Goal: Task Accomplishment & Management: Manage account settings

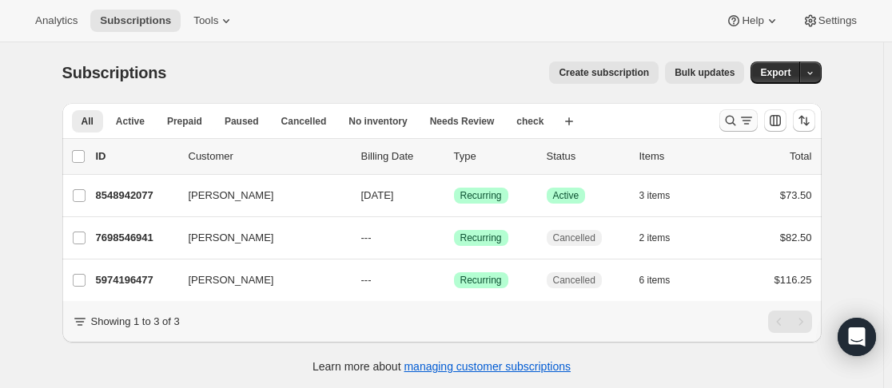
click at [733, 122] on icon "Search and filter results" at bounding box center [730, 121] width 16 height 16
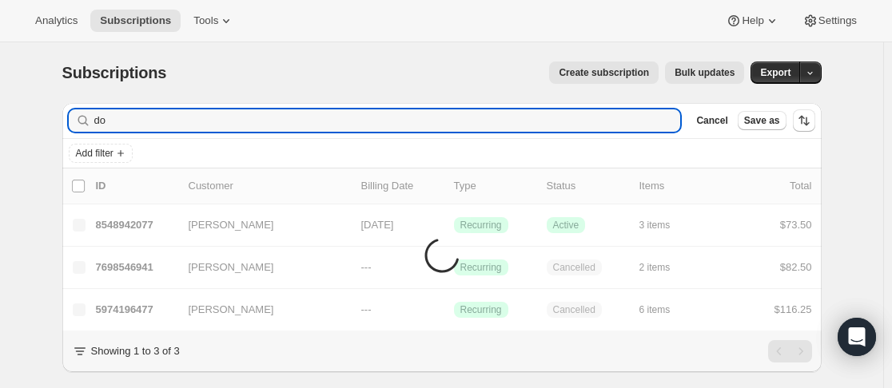
type input "d"
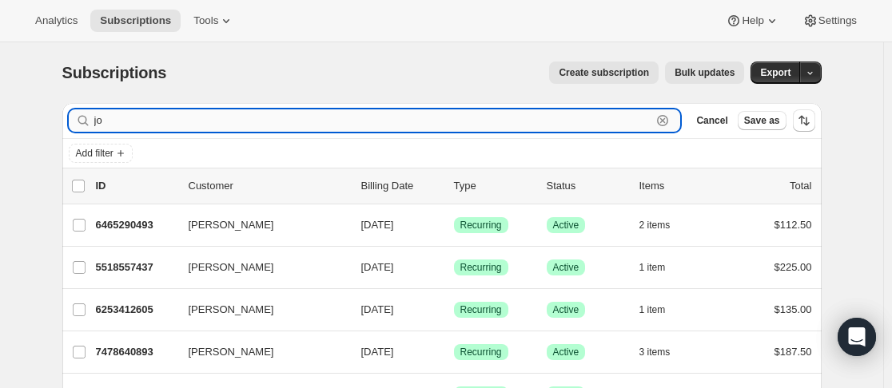
click at [177, 121] on input "jo" at bounding box center [373, 120] width 558 height 22
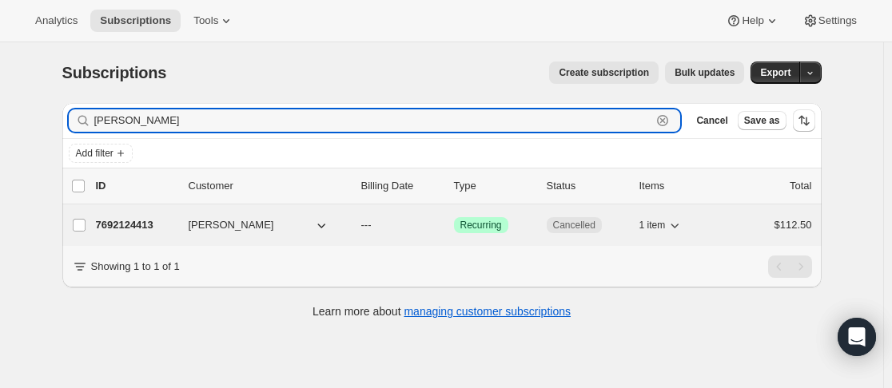
type input "[PERSON_NAME]"
click at [170, 218] on p "7692124413" at bounding box center [136, 225] width 80 height 16
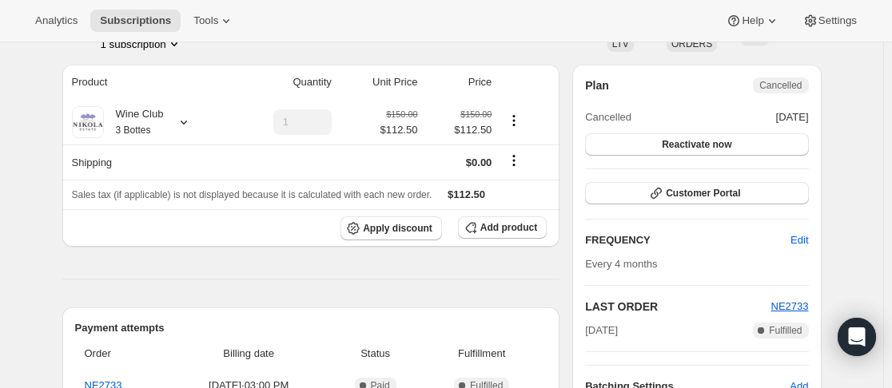
scroll to position [29, 0]
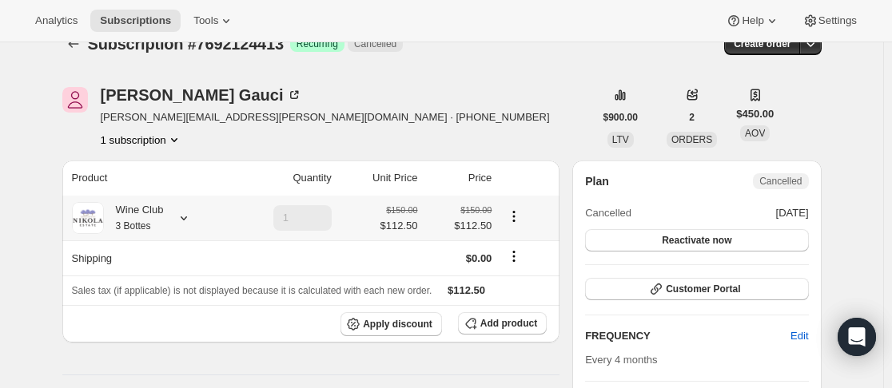
click at [190, 214] on icon at bounding box center [184, 218] width 16 height 16
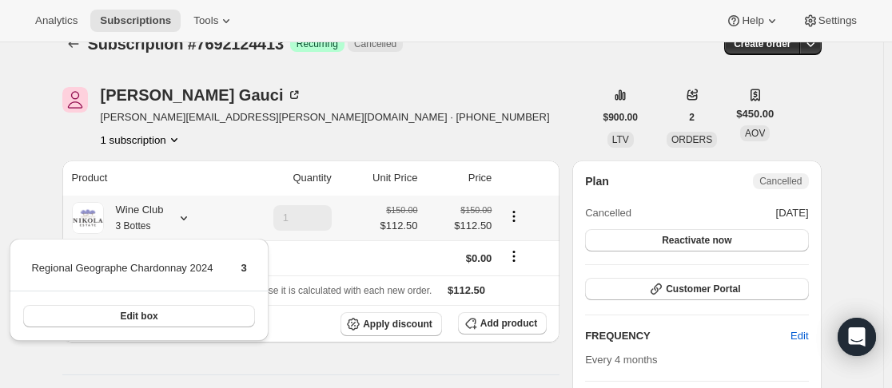
click at [190, 214] on icon at bounding box center [184, 218] width 16 height 16
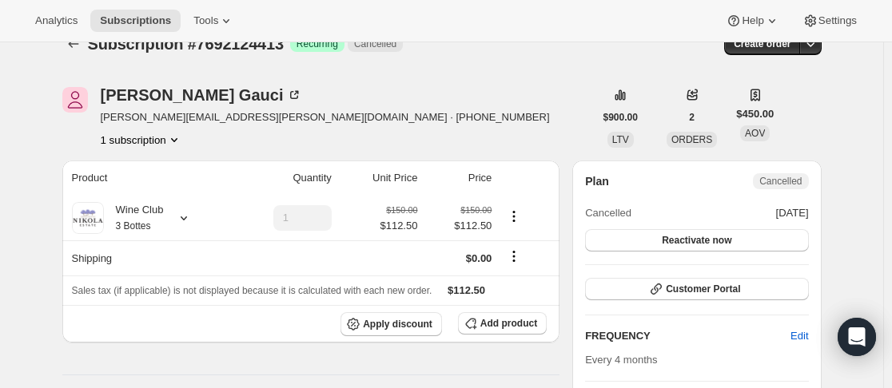
scroll to position [0, 0]
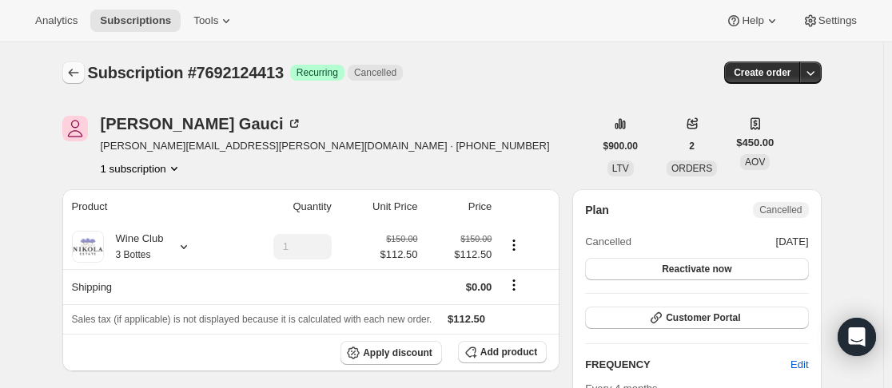
click at [78, 75] on icon "Subscriptions" at bounding box center [74, 73] width 16 height 16
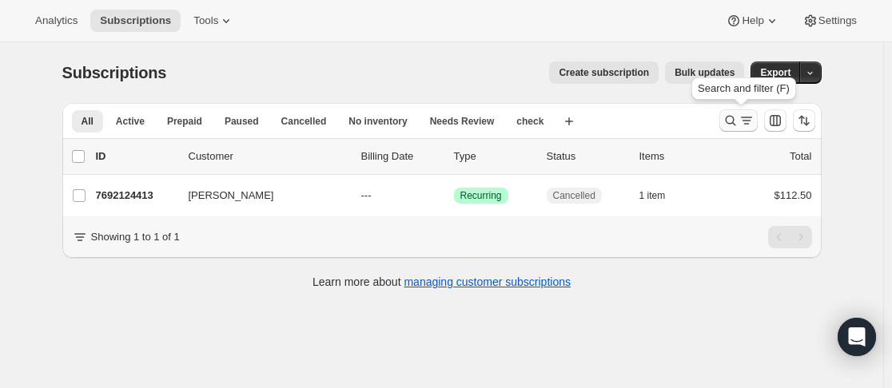
click at [730, 128] on icon "Search and filter results" at bounding box center [730, 121] width 16 height 16
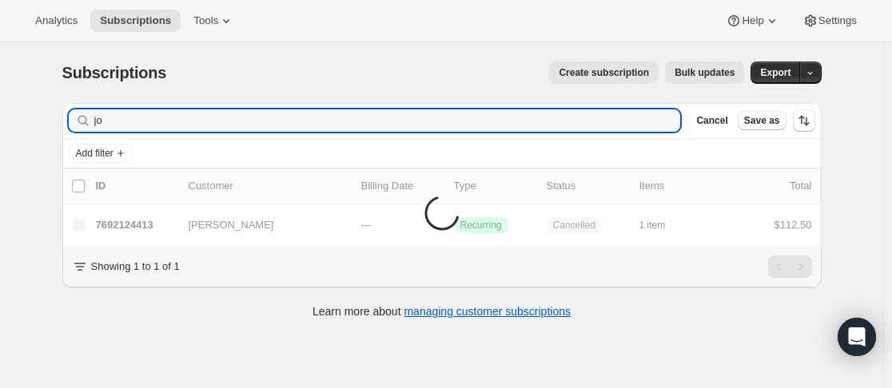
type input "j"
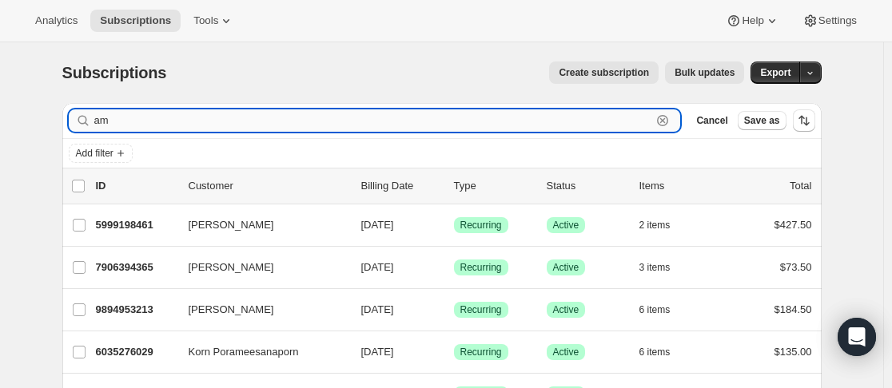
click at [264, 112] on input "am" at bounding box center [373, 120] width 558 height 22
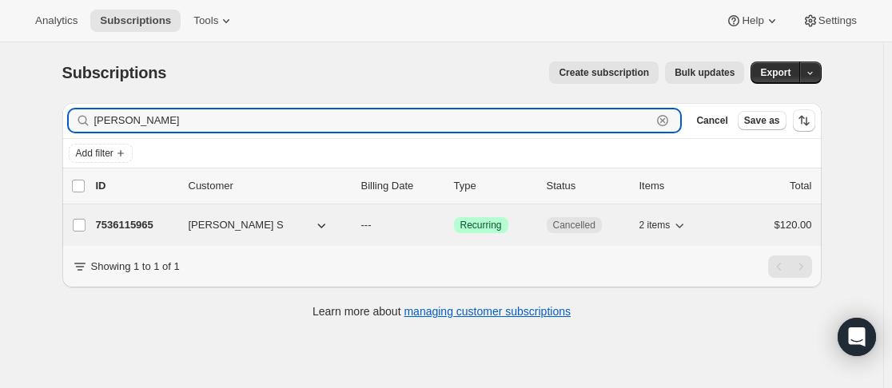
type input "[PERSON_NAME]"
click at [163, 221] on p "7536115965" at bounding box center [136, 225] width 80 height 16
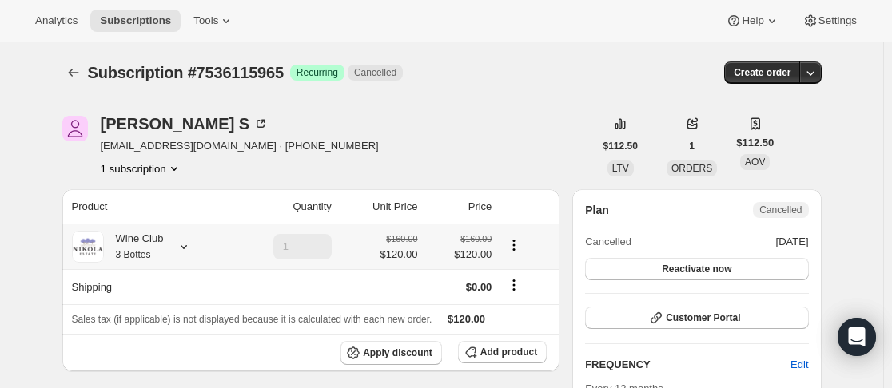
click at [181, 247] on icon at bounding box center [184, 247] width 16 height 16
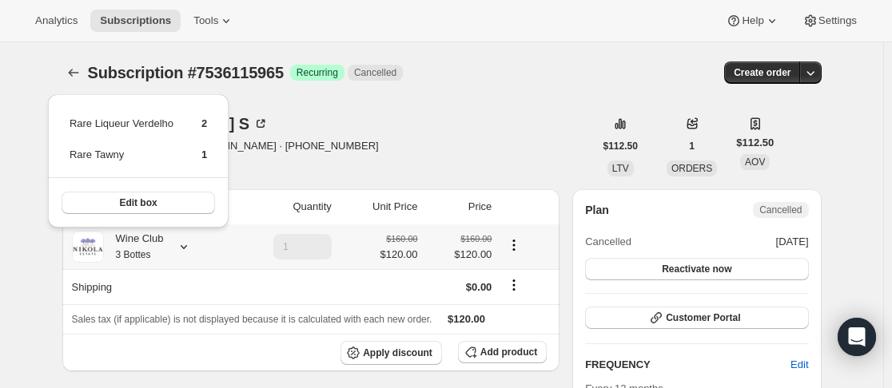
click at [181, 247] on icon at bounding box center [184, 247] width 16 height 16
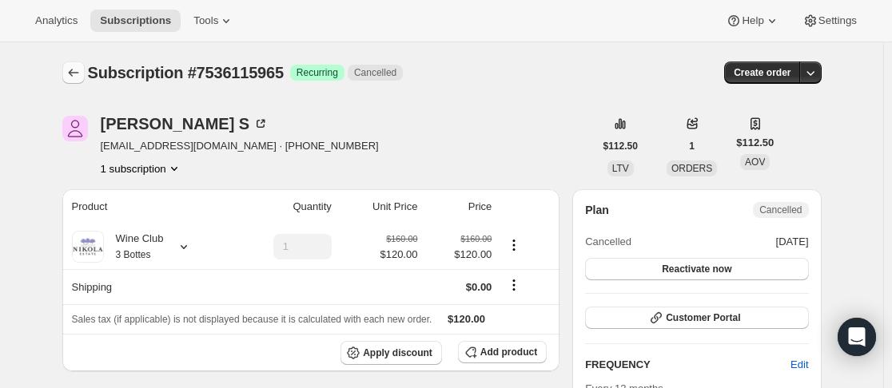
click at [79, 70] on icon "Subscriptions" at bounding box center [74, 73] width 16 height 16
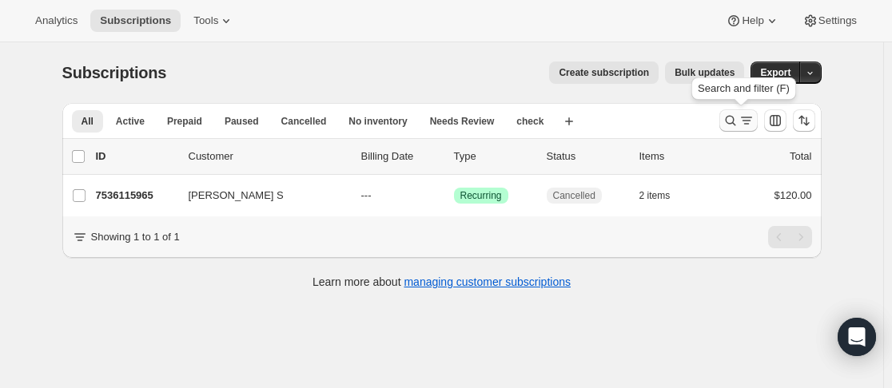
click at [734, 123] on icon "Search and filter results" at bounding box center [730, 121] width 16 height 16
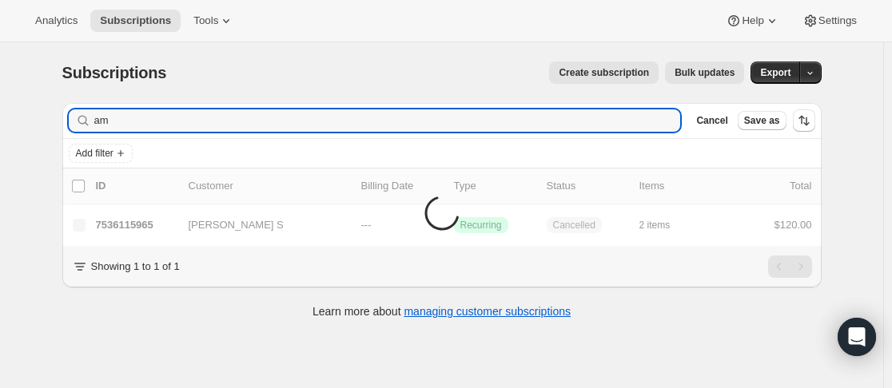
type input "a"
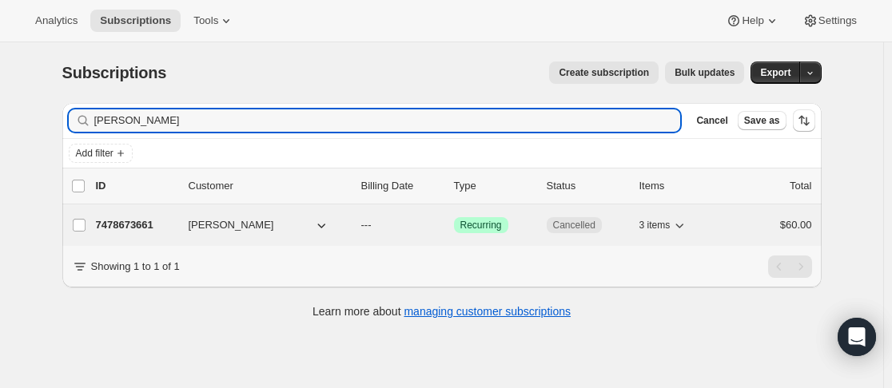
type input "[PERSON_NAME]"
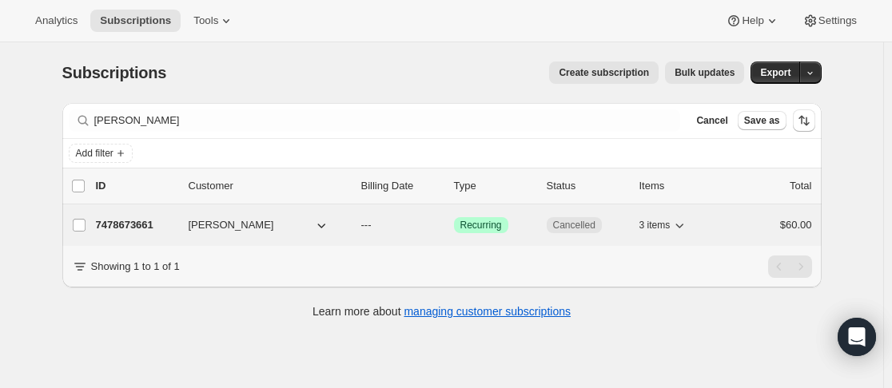
click at [175, 226] on p "7478673661" at bounding box center [136, 225] width 80 height 16
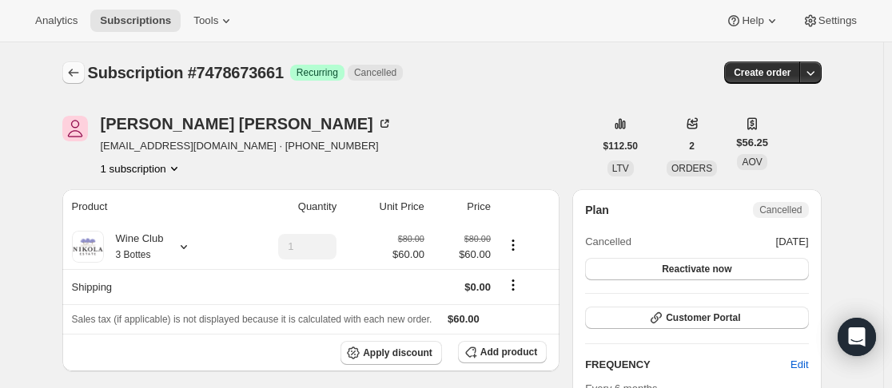
click at [81, 71] on icon "Subscriptions" at bounding box center [74, 73] width 16 height 16
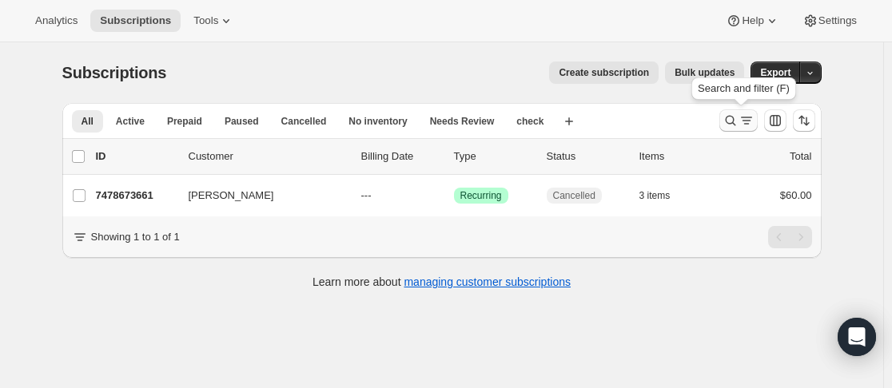
click at [733, 126] on icon "Search and filter results" at bounding box center [730, 121] width 16 height 16
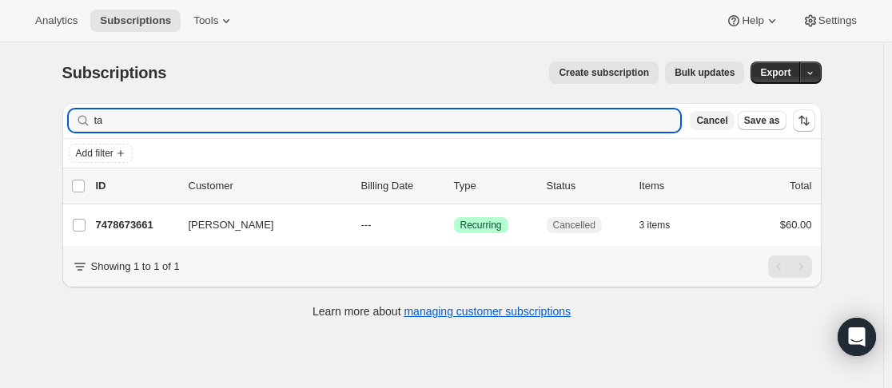
type input "t"
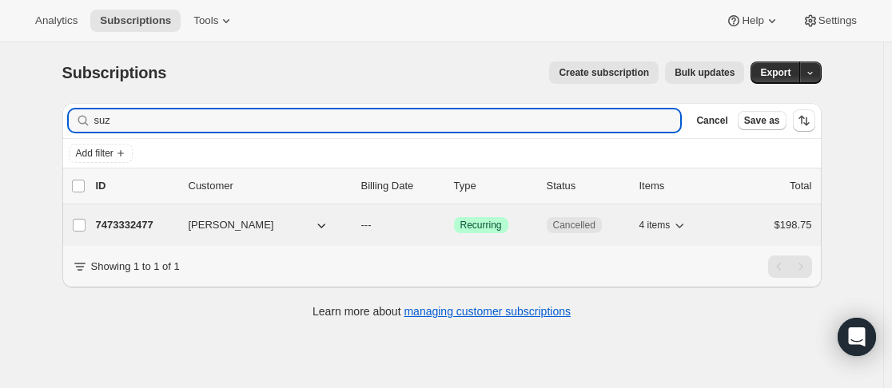
type input "suz"
click at [184, 224] on div "7473332477 [PERSON_NAME] --- Success Recurring Cancelled 4 items $198.75" at bounding box center [454, 225] width 716 height 22
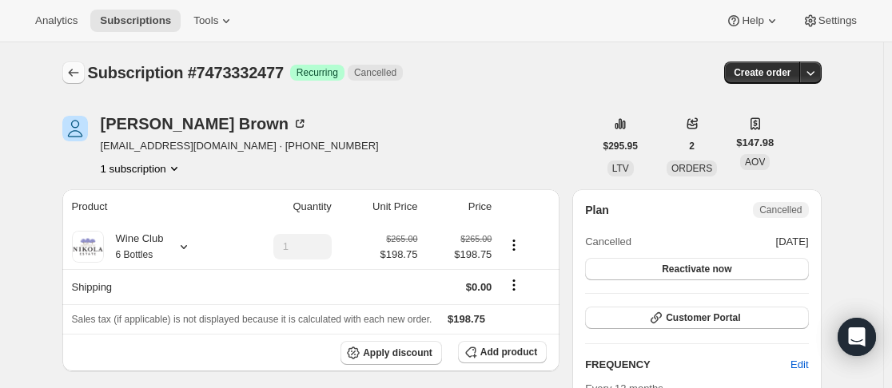
click at [70, 72] on icon "Subscriptions" at bounding box center [74, 73] width 16 height 16
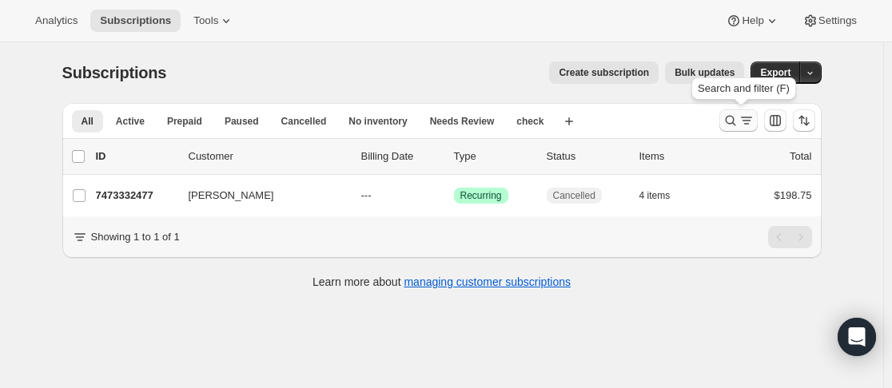
click at [727, 125] on icon "Search and filter results" at bounding box center [730, 121] width 16 height 16
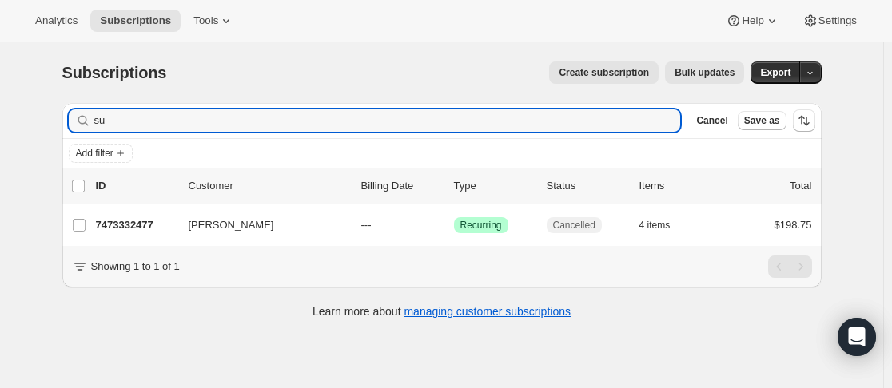
type input "s"
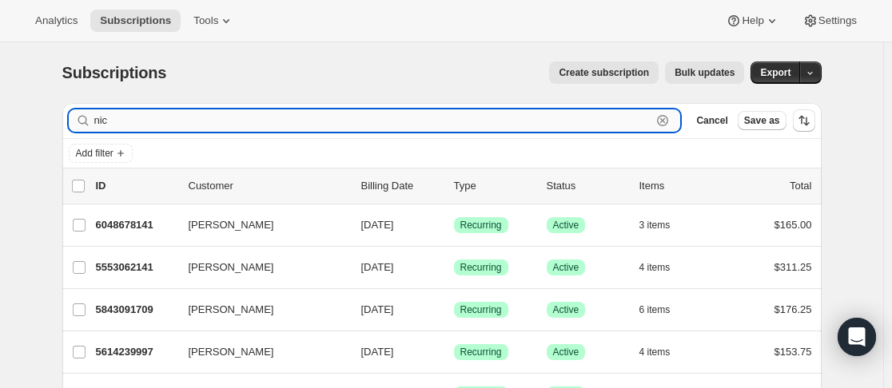
click at [317, 124] on input "nic" at bounding box center [373, 120] width 558 height 22
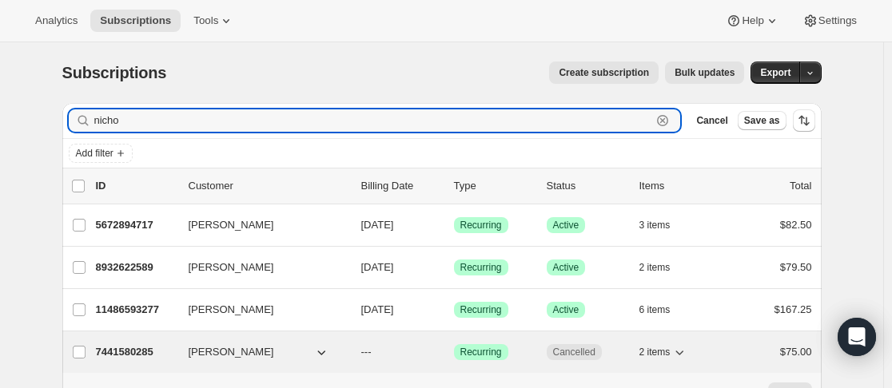
type input "nicho"
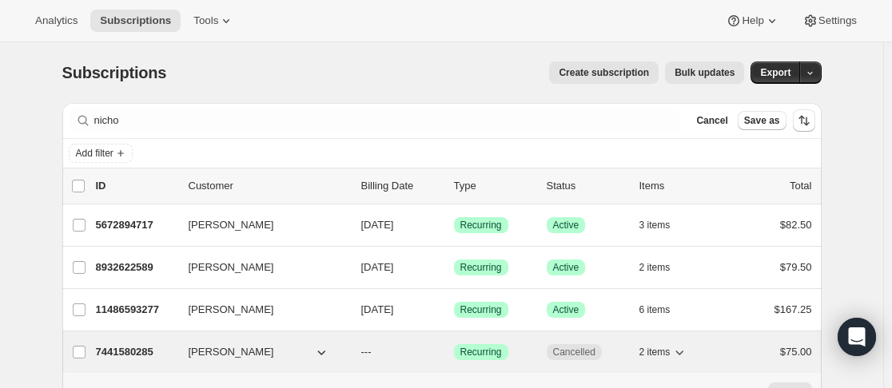
click at [182, 357] on div "7441580285 [PERSON_NAME] --- Success Recurring Cancelled 2 items $75.00" at bounding box center [454, 352] width 716 height 22
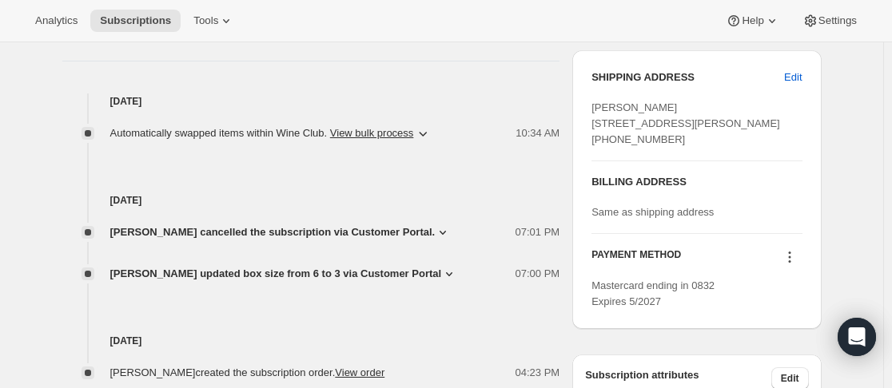
scroll to position [639, 0]
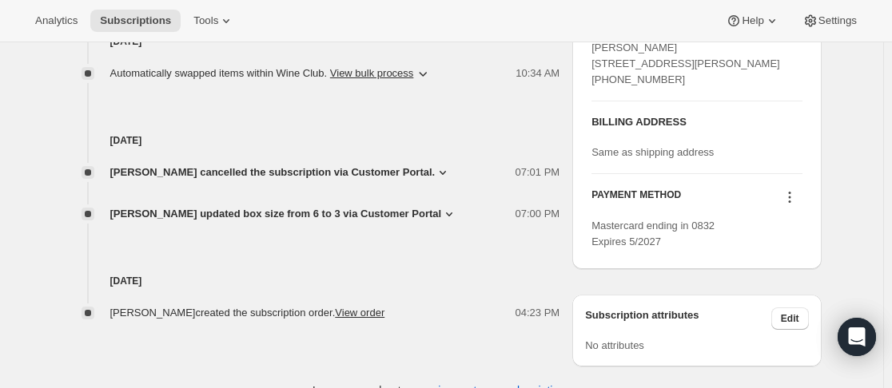
click at [425, 173] on span "[PERSON_NAME] cancelled the subscription via Customer Portal." at bounding box center [272, 173] width 325 height 16
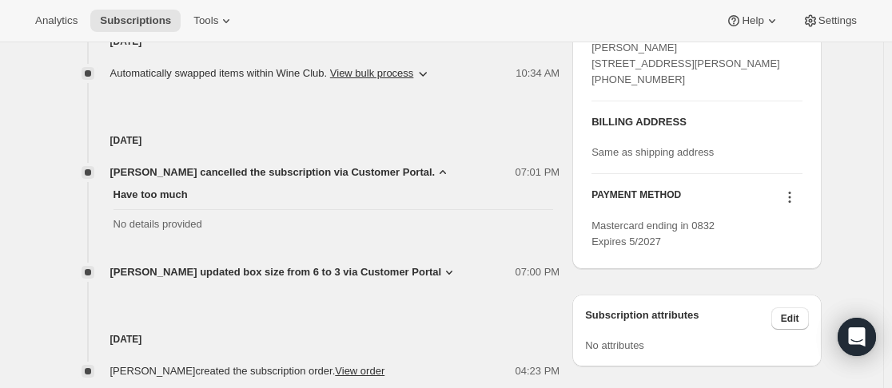
click at [424, 174] on span "[PERSON_NAME] cancelled the subscription via Customer Portal." at bounding box center [272, 173] width 325 height 16
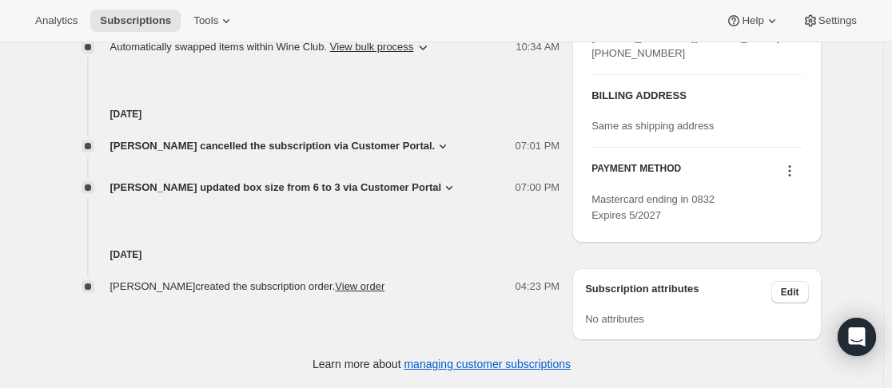
scroll to position [696, 0]
click at [434, 180] on span "[PERSON_NAME] updated box size from 6 to 3 via Customer Portal" at bounding box center [276, 188] width 332 height 16
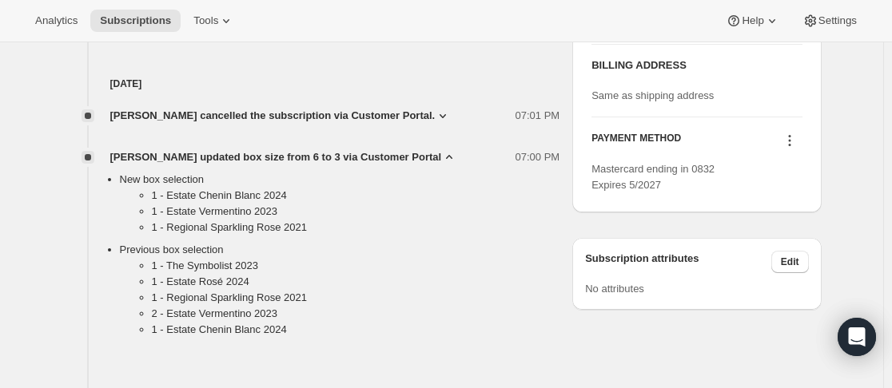
click at [431, 157] on span "[PERSON_NAME] updated box size from 6 to 3 via Customer Portal" at bounding box center [276, 157] width 332 height 16
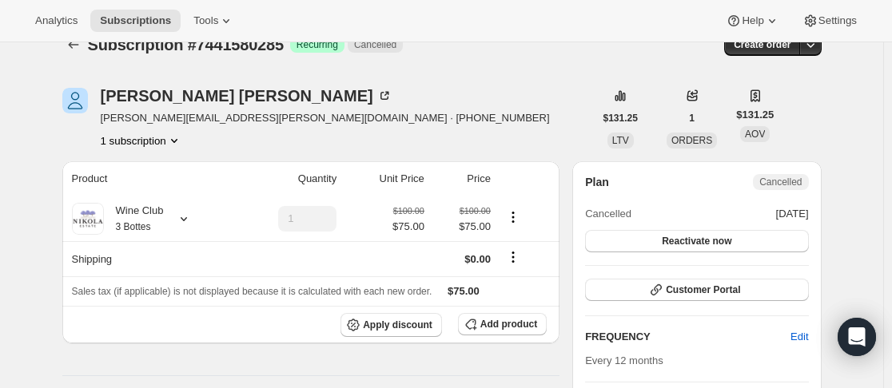
scroll to position [0, 0]
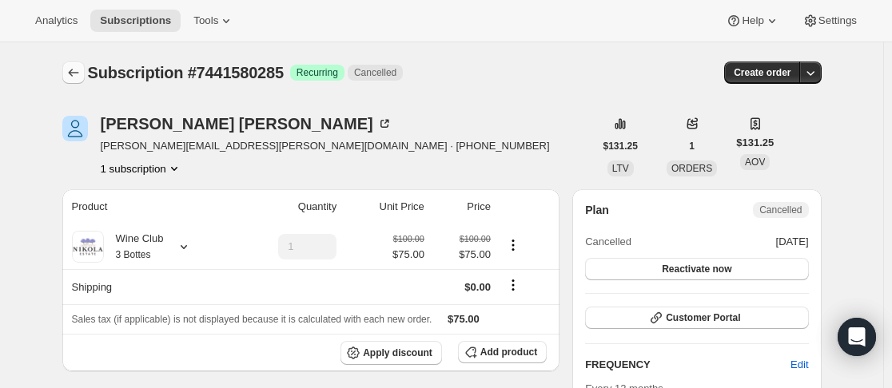
click at [70, 72] on icon "Subscriptions" at bounding box center [74, 73] width 16 height 16
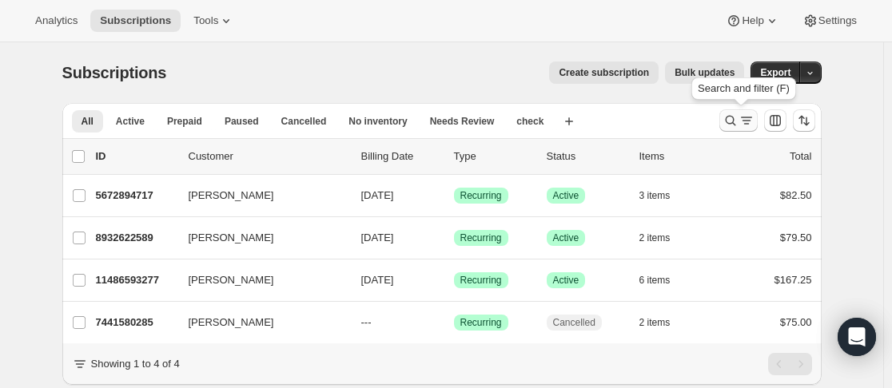
click at [741, 120] on icon "Search and filter results" at bounding box center [746, 121] width 16 height 16
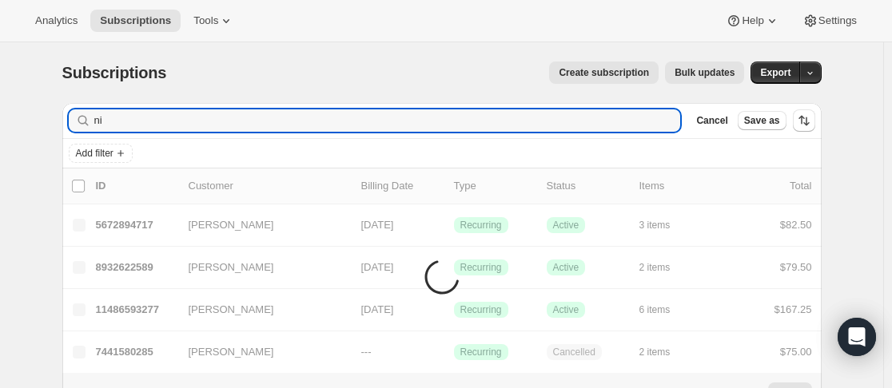
type input "n"
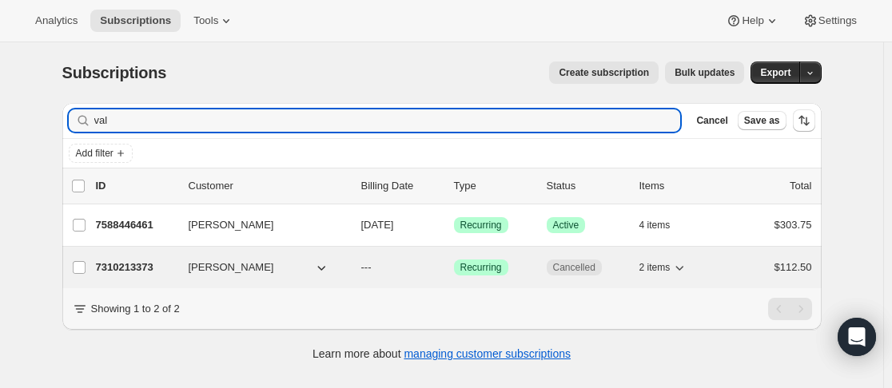
type input "val"
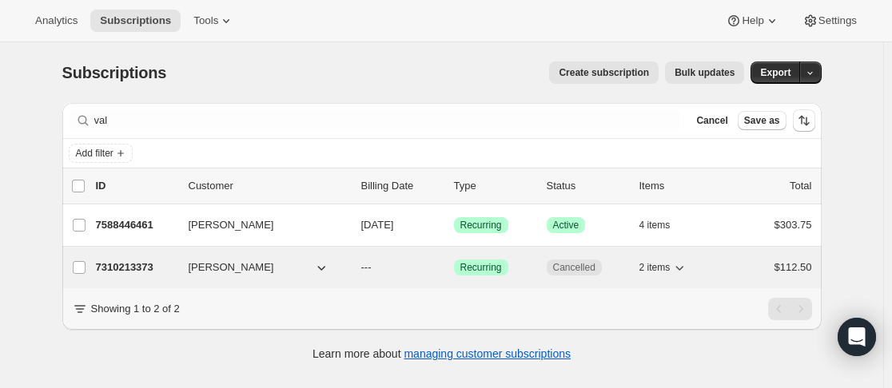
click at [175, 257] on div "7310213373 [PERSON_NAME] --- Success Recurring Cancelled 2 items $112.50" at bounding box center [454, 267] width 716 height 22
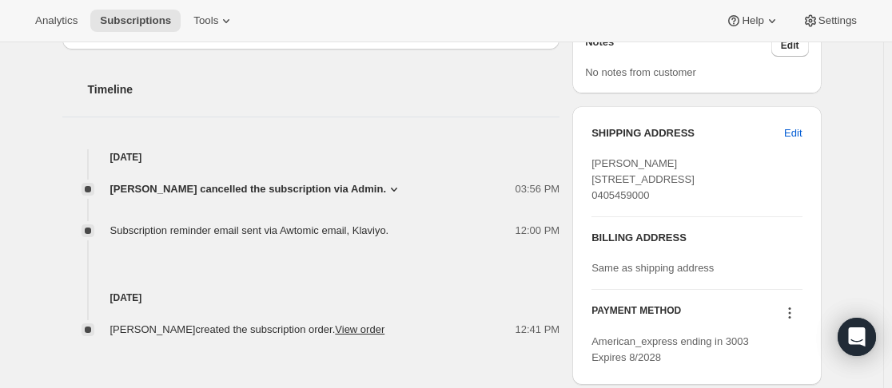
scroll to position [559, 0]
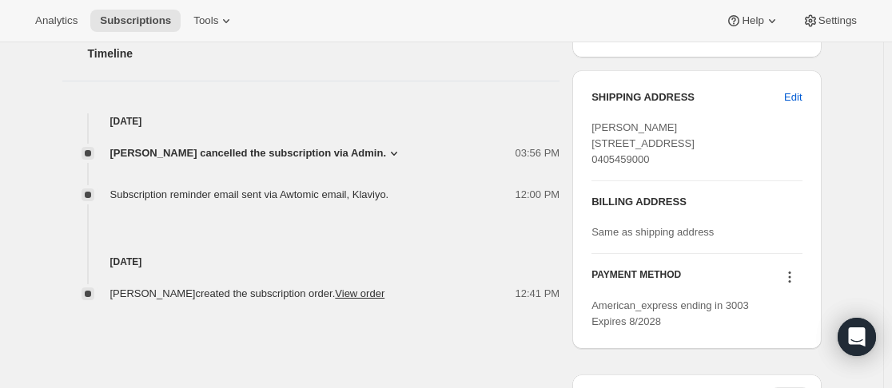
click at [391, 139] on div "[PERSON_NAME] cancelled the subscription via Admin. 03:56 PM Switching to a com…" at bounding box center [311, 166] width 498 height 74
click at [391, 153] on icon at bounding box center [394, 154] width 6 height 4
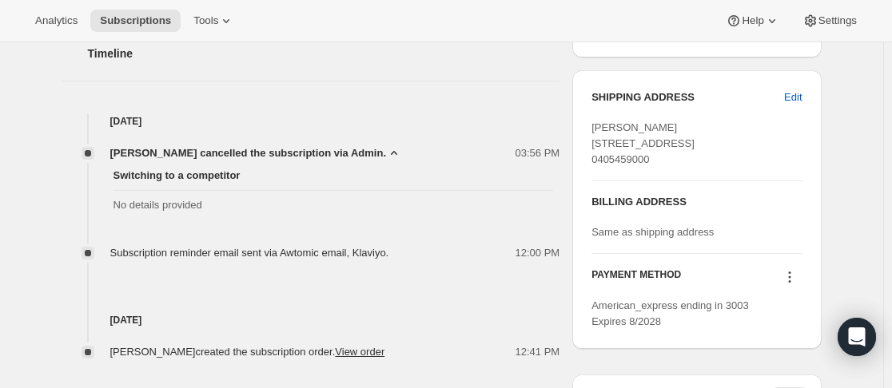
click at [391, 153] on icon at bounding box center [394, 153] width 16 height 16
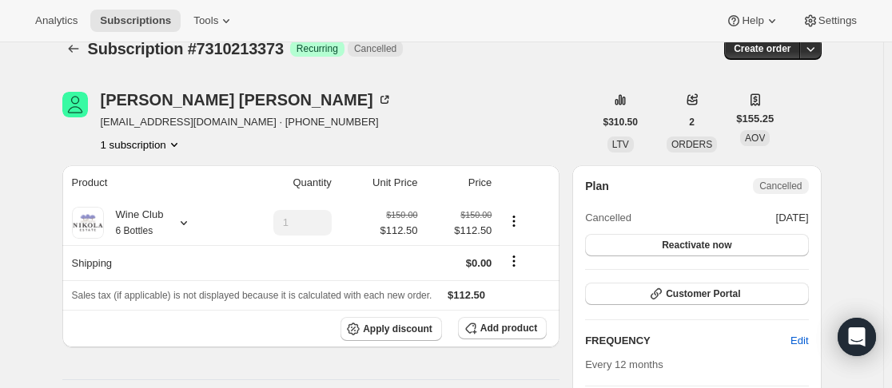
scroll to position [0, 0]
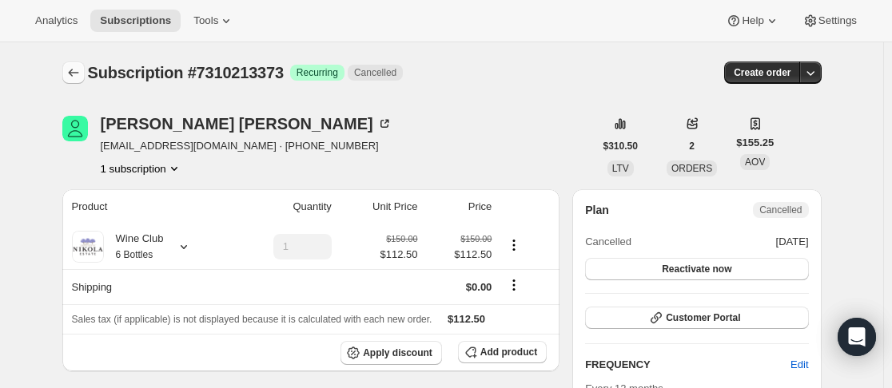
click at [81, 73] on icon "Subscriptions" at bounding box center [74, 73] width 16 height 16
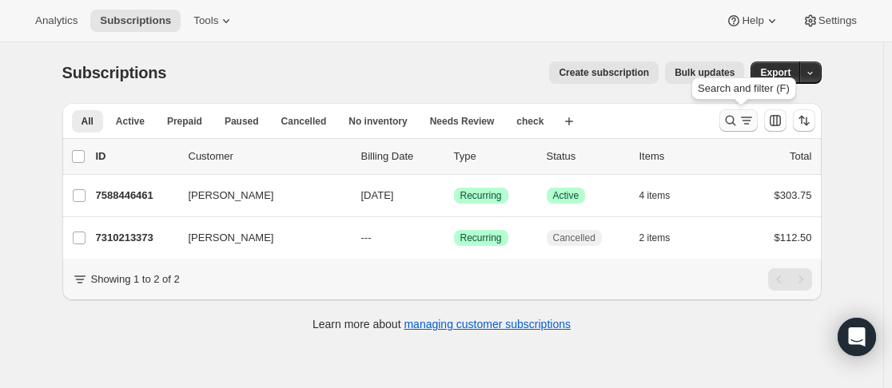
click at [723, 122] on button "Search and filter results" at bounding box center [738, 120] width 38 height 22
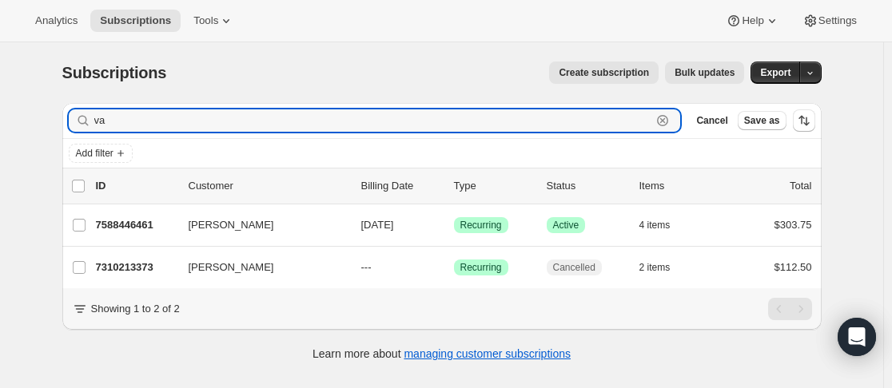
type input "v"
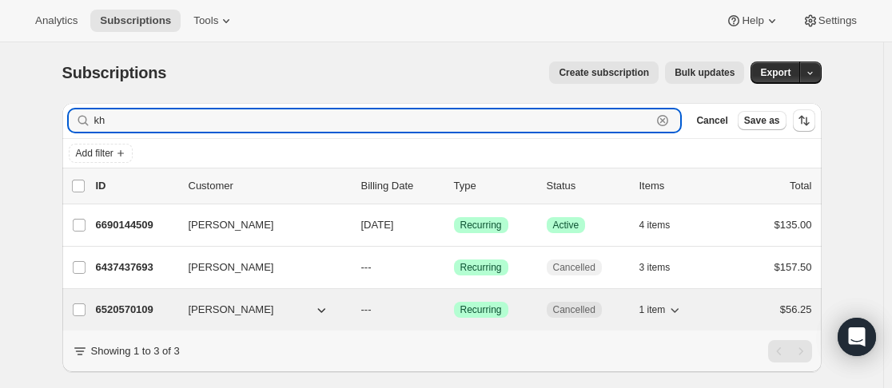
type input "kh"
click at [180, 306] on div "6520570109 [PERSON_NAME] --- Success Recurring Cancelled 1 item $56.25" at bounding box center [454, 310] width 716 height 22
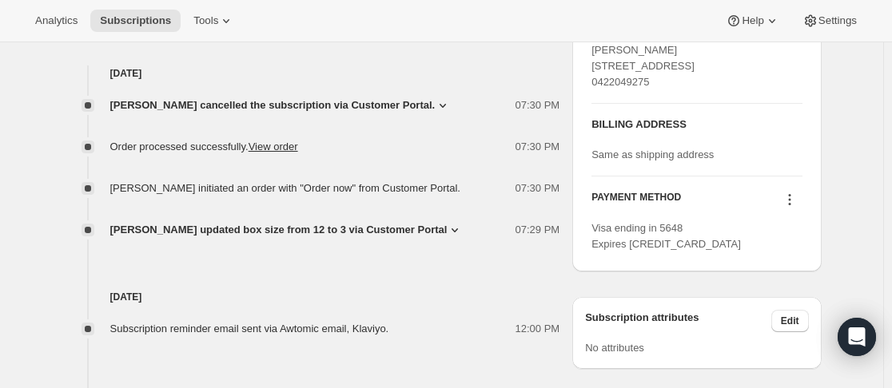
scroll to position [639, 0]
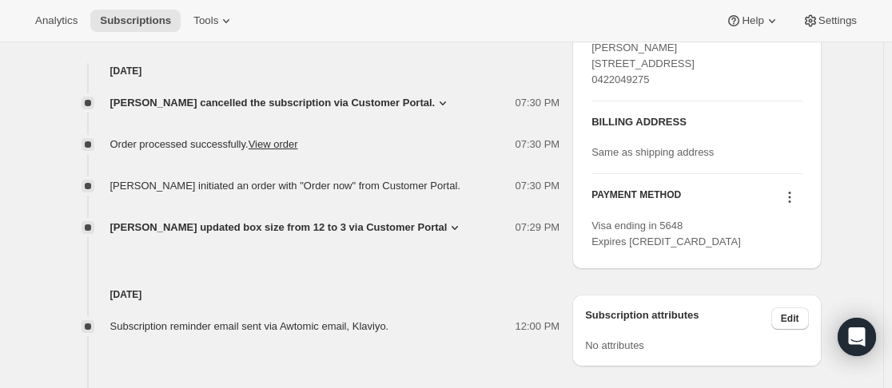
click at [435, 98] on icon at bounding box center [443, 103] width 16 height 16
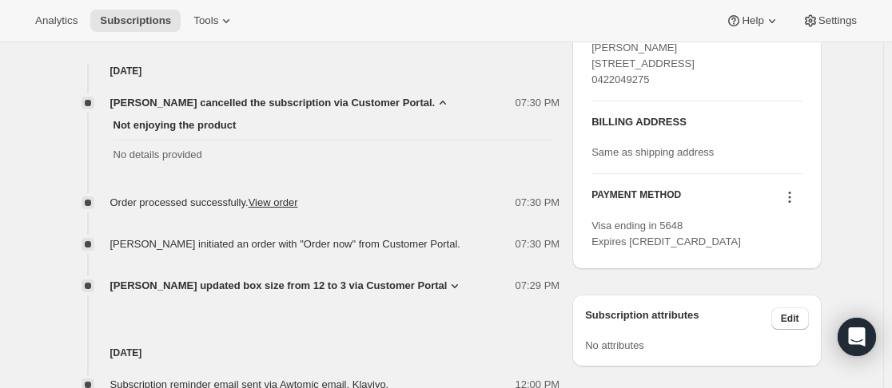
click at [435, 100] on icon at bounding box center [443, 103] width 16 height 16
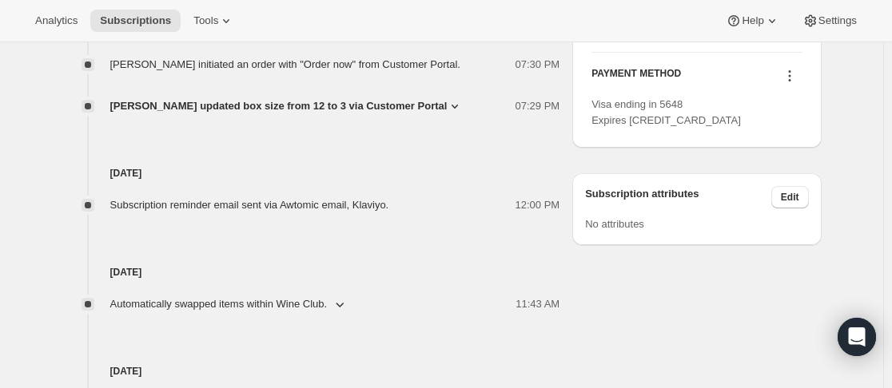
scroll to position [831, 0]
